Goal: Check status

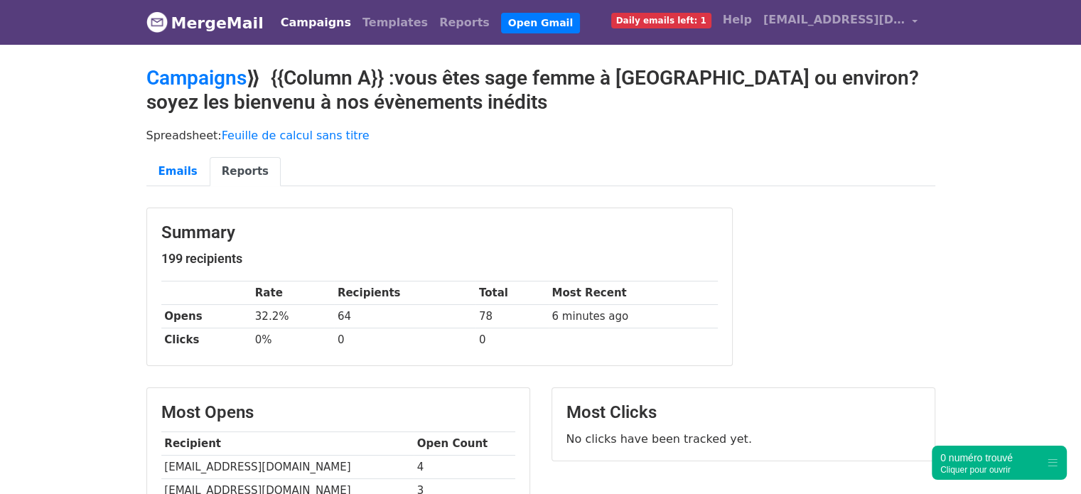
click at [556, 74] on h2 "Campaigns ⟫ {{Column A}} :vous êtes sage femme à [GEOGRAPHIC_DATA] ou environ? …" at bounding box center [540, 90] width 789 height 48
click at [620, 84] on h2 "Campaigns ⟫ {{Column A}} :vous êtes sage femme à [GEOGRAPHIC_DATA] ou environ? …" at bounding box center [540, 90] width 789 height 48
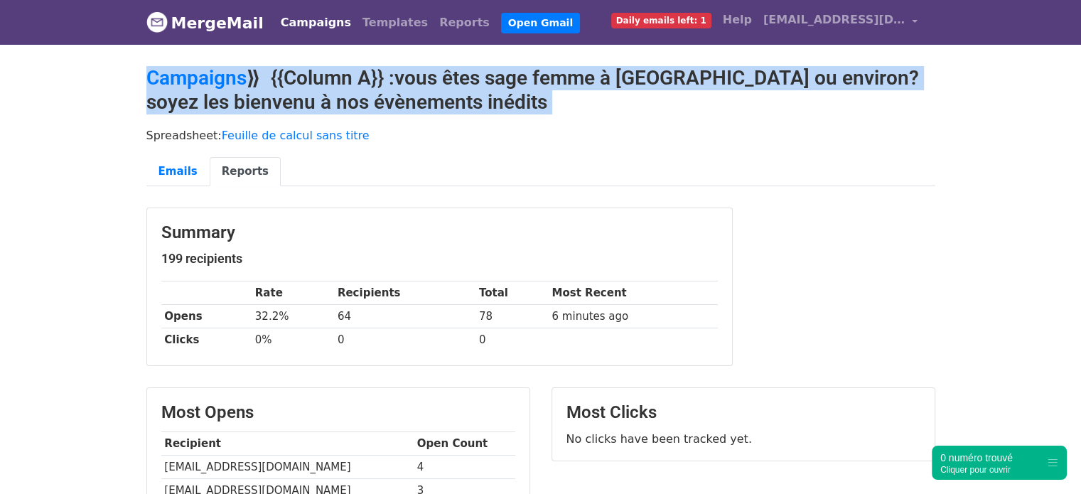
click at [620, 84] on h2 "Campaigns ⟫ {{Column A}} :vous êtes sage femme à [GEOGRAPHIC_DATA] ou environ? …" at bounding box center [540, 90] width 789 height 48
click at [669, 82] on h2 "Campaigns ⟫ {{Column A}} :vous êtes sage femme à [GEOGRAPHIC_DATA] ou environ? …" at bounding box center [540, 90] width 789 height 48
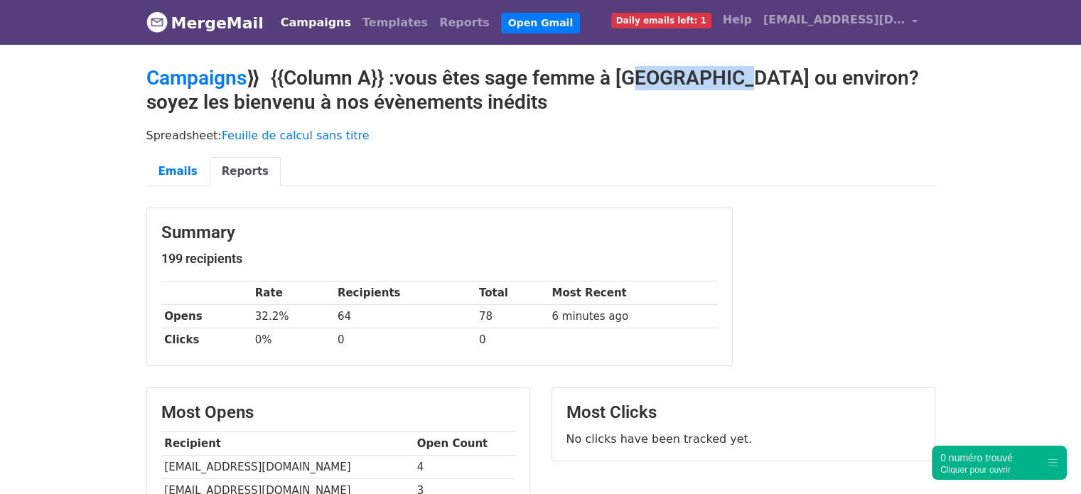
click at [669, 82] on h2 "Campaigns ⟫ {{Column A}} :vous êtes sage femme à [GEOGRAPHIC_DATA] ou environ? …" at bounding box center [540, 90] width 789 height 48
